Goal: Use online tool/utility: Use online tool/utility

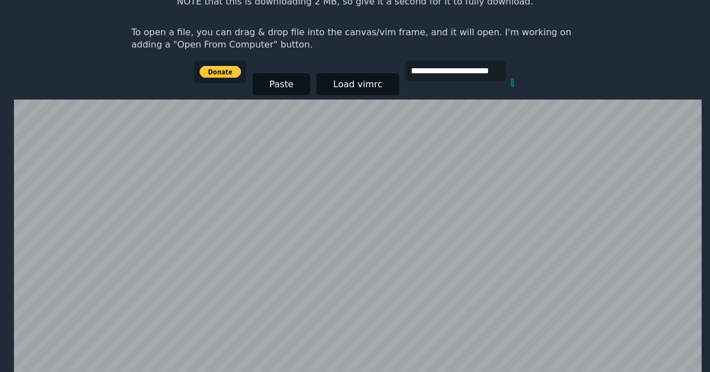
scroll to position [145, 0]
click at [364, 88] on button "Load vimrc" at bounding box center [357, 84] width 83 height 22
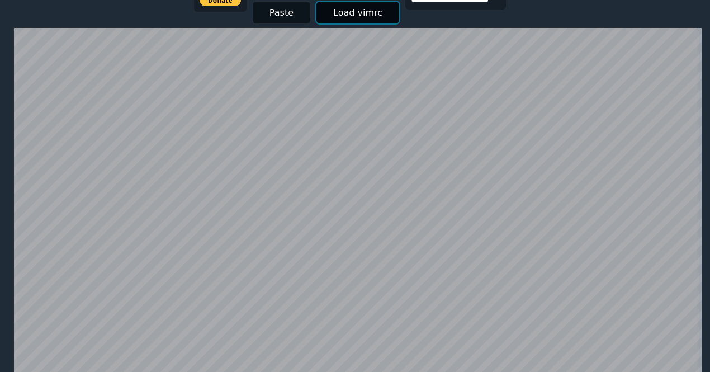
click at [352, 7] on button "Load vimrc" at bounding box center [357, 13] width 83 height 22
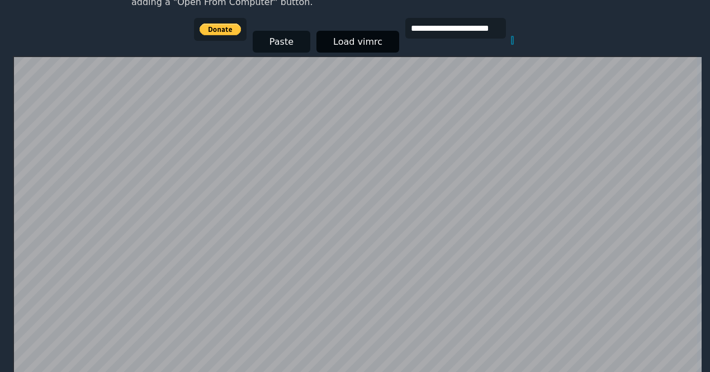
scroll to position [187, 0]
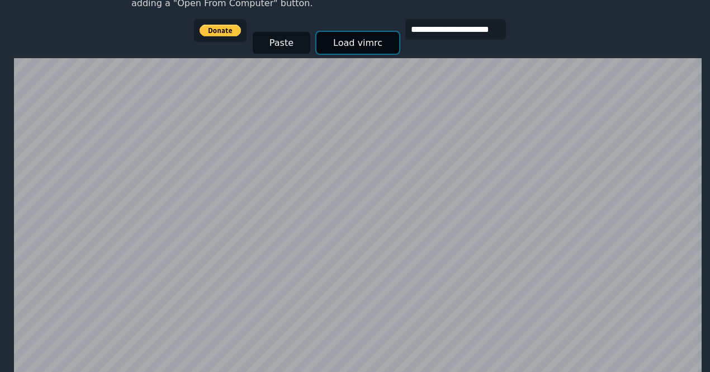
click at [332, 49] on button "Load vimrc" at bounding box center [357, 43] width 83 height 22
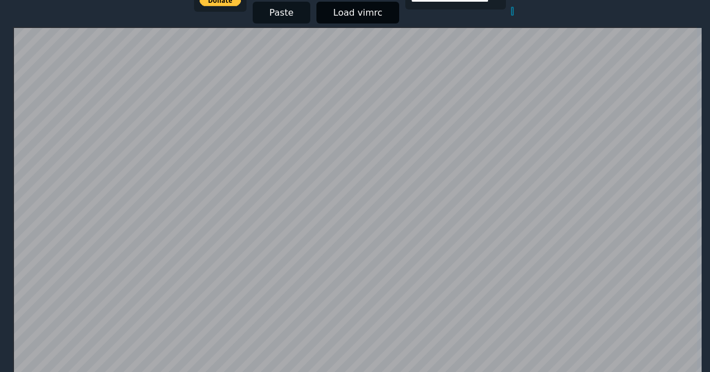
scroll to position [0, 0]
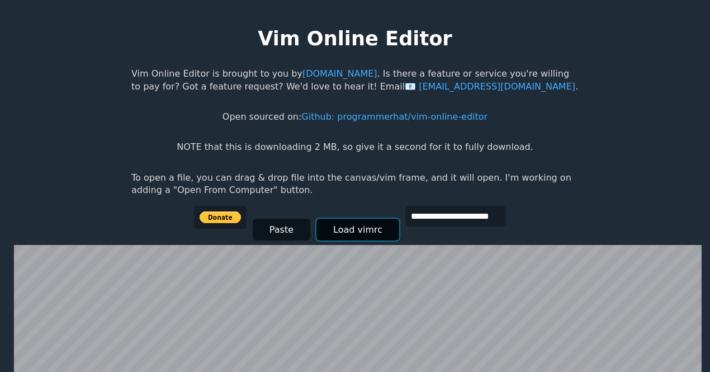
click at [369, 228] on button "Load vimrc" at bounding box center [357, 229] width 83 height 22
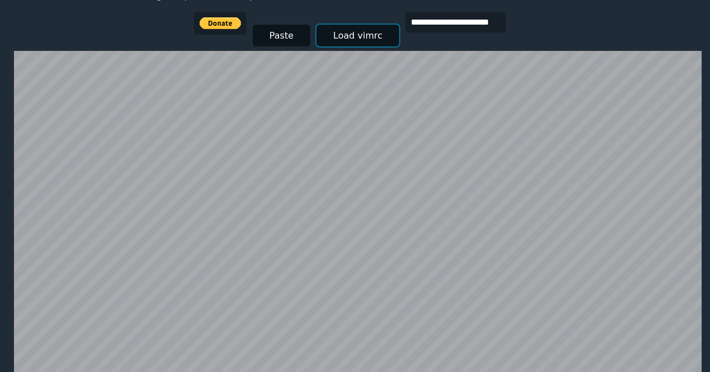
click at [359, 39] on button "Load vimrc" at bounding box center [357, 36] width 83 height 22
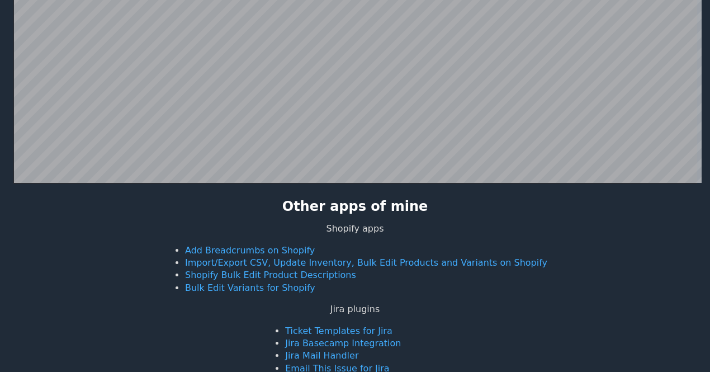
scroll to position [391, 0]
